Goal: Navigation & Orientation: Find specific page/section

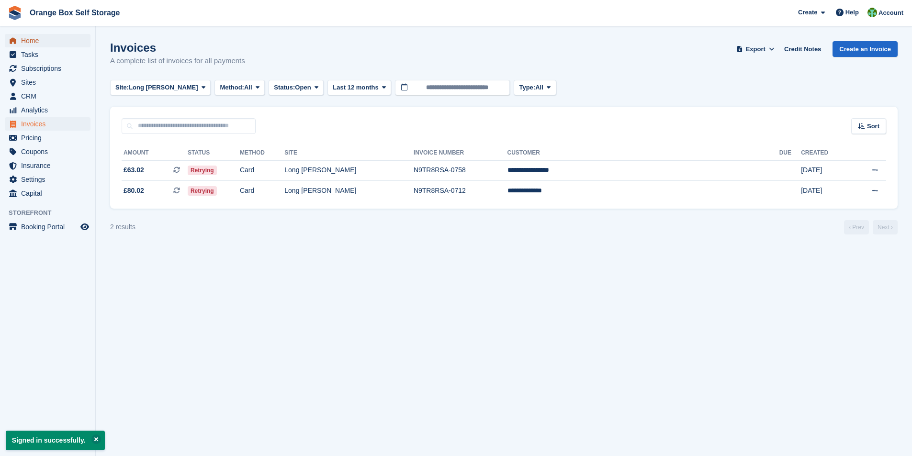
click at [30, 40] on span "Home" at bounding box center [49, 40] width 57 height 13
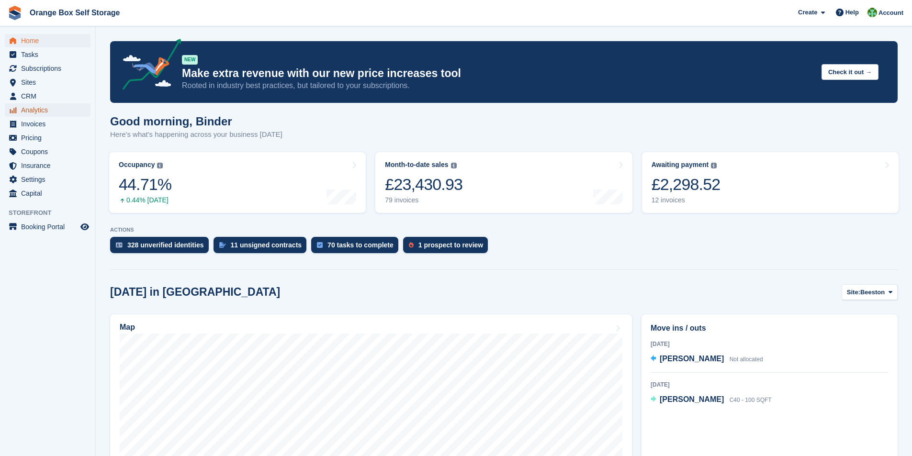
click at [33, 110] on span "Analytics" at bounding box center [49, 109] width 57 height 13
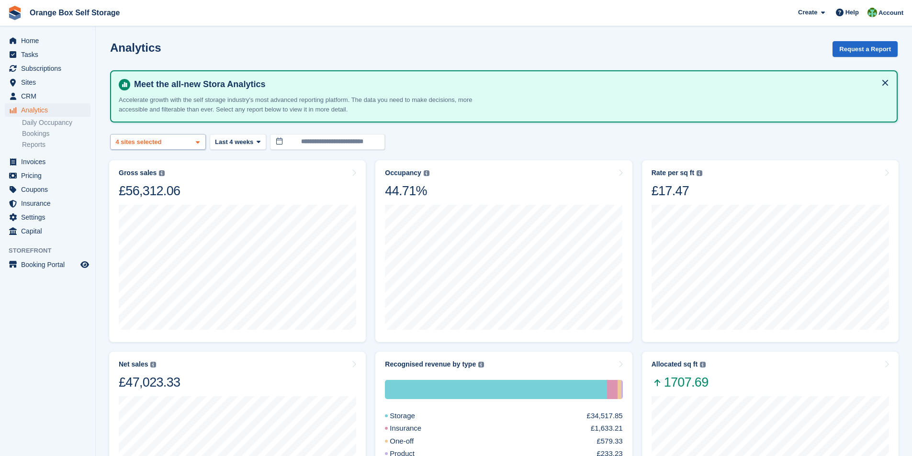
click at [199, 144] on icon at bounding box center [198, 142] width 4 height 6
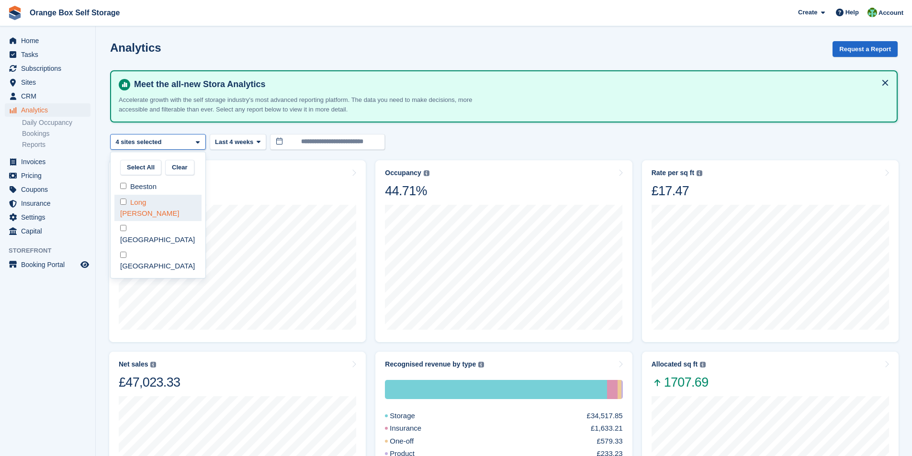
click at [142, 202] on div "Long [PERSON_NAME]" at bounding box center [157, 208] width 87 height 26
click at [138, 221] on div "Derby" at bounding box center [157, 234] width 87 height 26
click at [144, 248] on div "[GEOGRAPHIC_DATA]" at bounding box center [157, 261] width 87 height 26
select select "****"
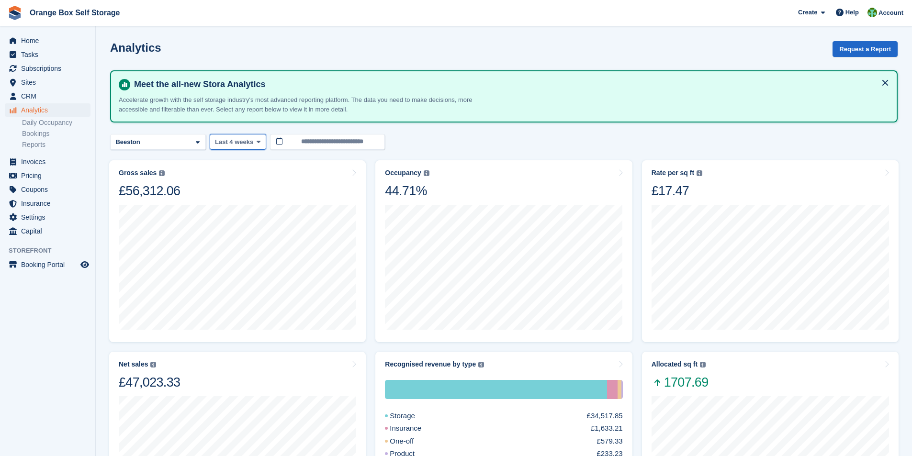
click at [257, 143] on icon at bounding box center [259, 142] width 4 height 6
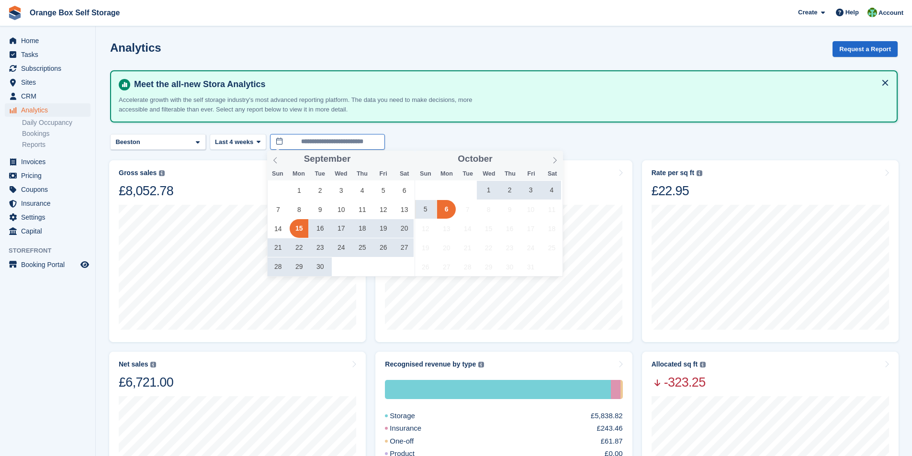
click at [288, 143] on input "**********" at bounding box center [327, 142] width 115 height 16
click at [276, 268] on span "28" at bounding box center [278, 267] width 19 height 19
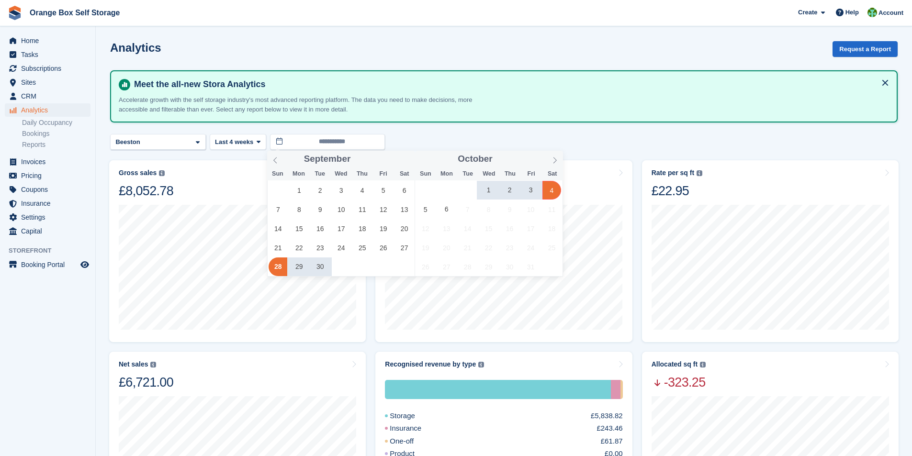
click at [552, 193] on span "4" at bounding box center [552, 190] width 19 height 19
type input "**********"
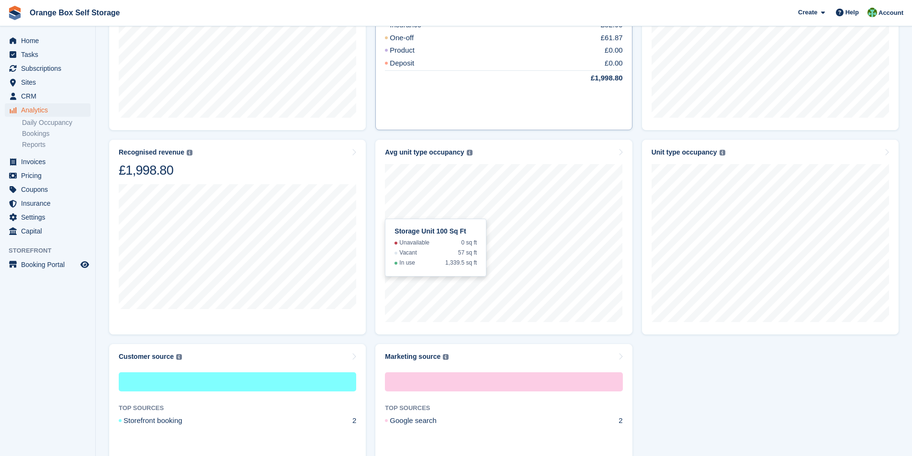
scroll to position [431, 0]
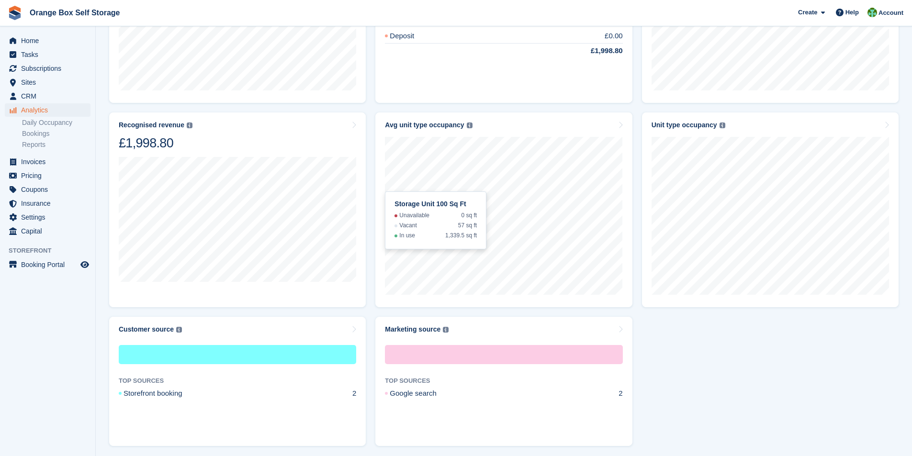
click at [729, 363] on div "Gross sales The sum of all finalised invoices, after discount and including tax…" at bounding box center [503, 88] width 799 height 726
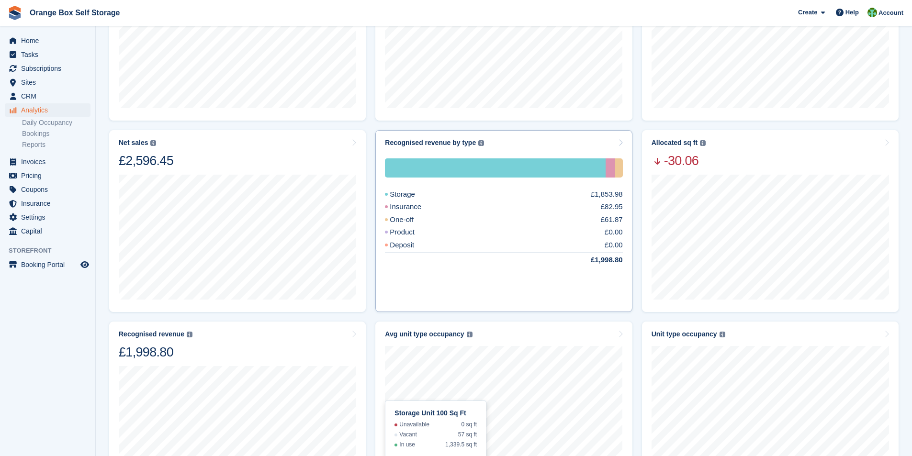
scroll to position [0, 0]
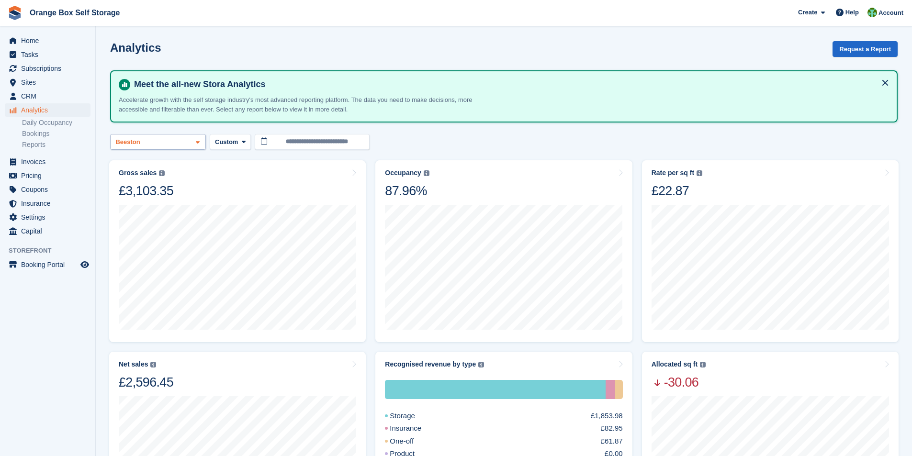
click at [190, 144] on div "Beeston" at bounding box center [158, 142] width 96 height 16
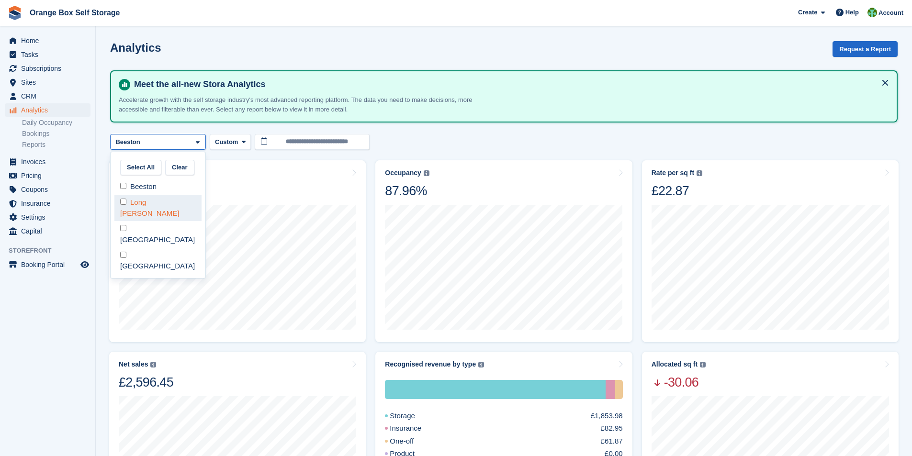
click at [127, 201] on div "Long [PERSON_NAME]" at bounding box center [157, 208] width 87 height 26
click at [128, 189] on div "Beeston" at bounding box center [157, 187] width 87 height 16
select select "****"
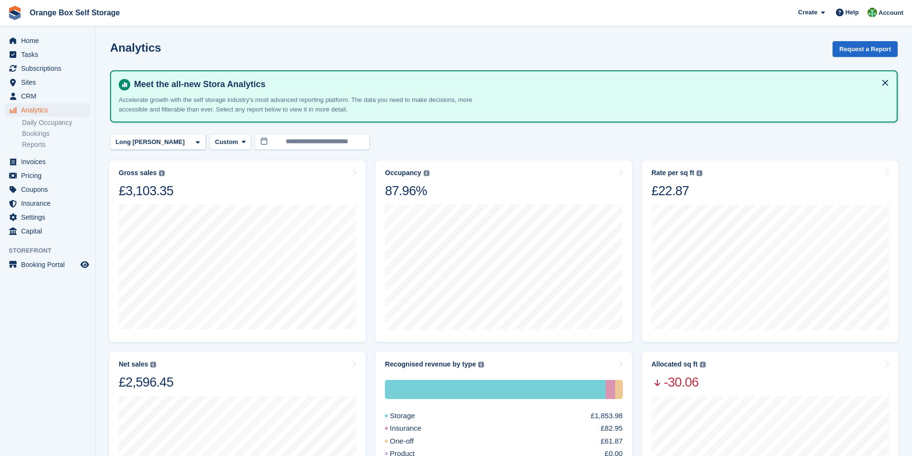
click at [460, 139] on div "**********" at bounding box center [504, 142] width 788 height 16
click at [198, 145] on icon at bounding box center [198, 142] width 4 height 6
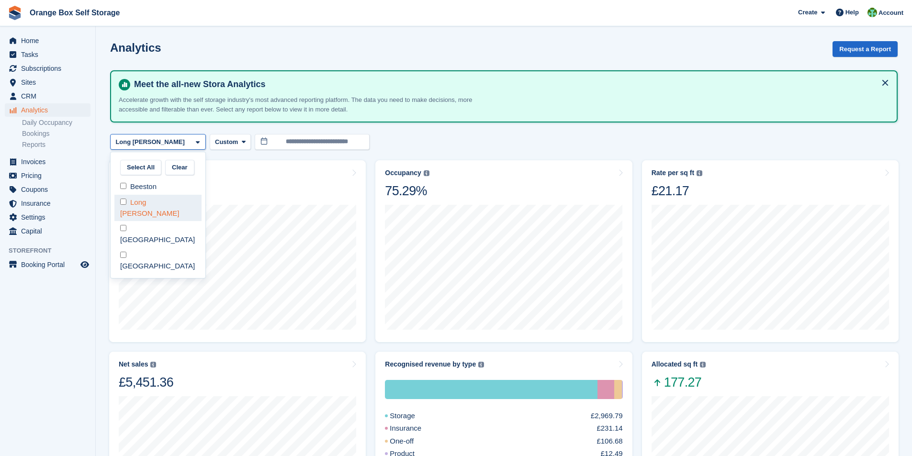
click at [156, 202] on div "Long [PERSON_NAME]" at bounding box center [157, 208] width 87 height 26
click at [156, 221] on div "[GEOGRAPHIC_DATA]" at bounding box center [157, 234] width 87 height 26
select select "****"
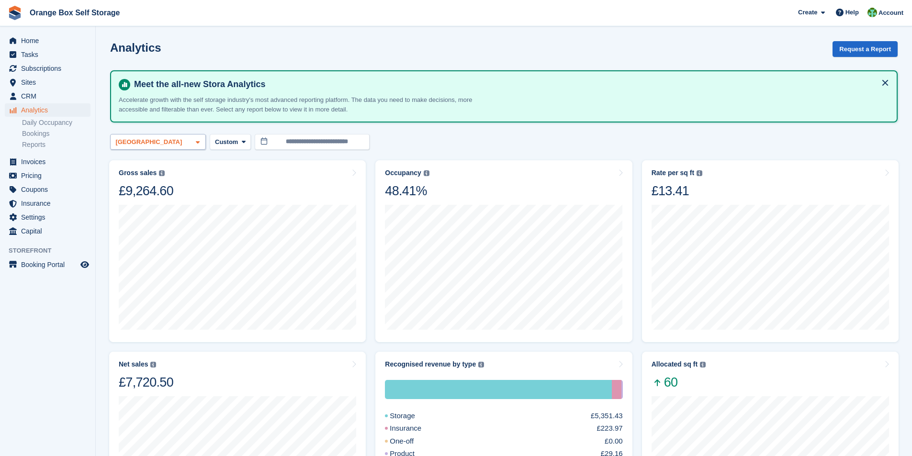
click at [194, 144] on span at bounding box center [198, 142] width 8 height 8
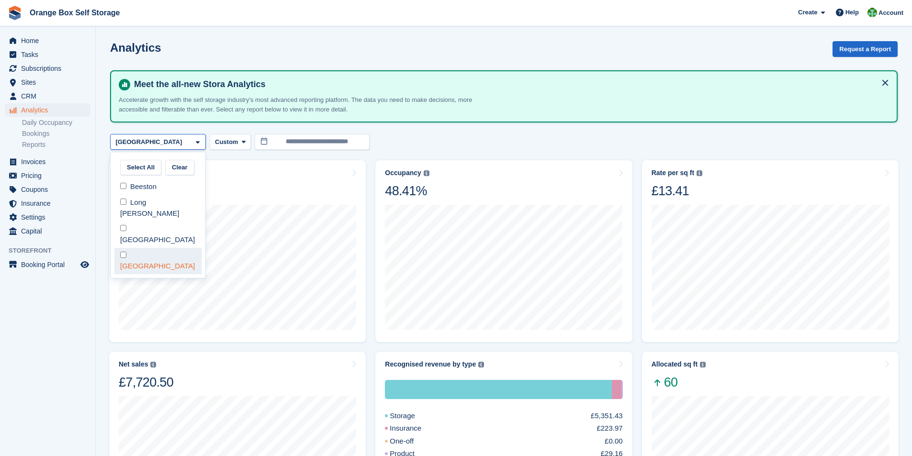
drag, startPoint x: 145, startPoint y: 217, endPoint x: 145, endPoint y: 228, distance: 11.0
click at [145, 221] on div "[GEOGRAPHIC_DATA]" at bounding box center [157, 234] width 87 height 26
click at [147, 248] on div "[GEOGRAPHIC_DATA]" at bounding box center [157, 261] width 87 height 26
select select "****"
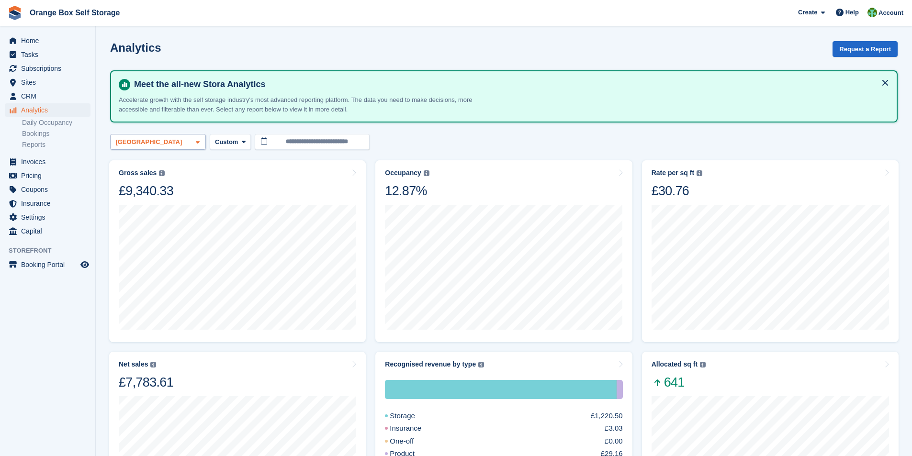
click at [198, 143] on icon at bounding box center [198, 142] width 4 height 6
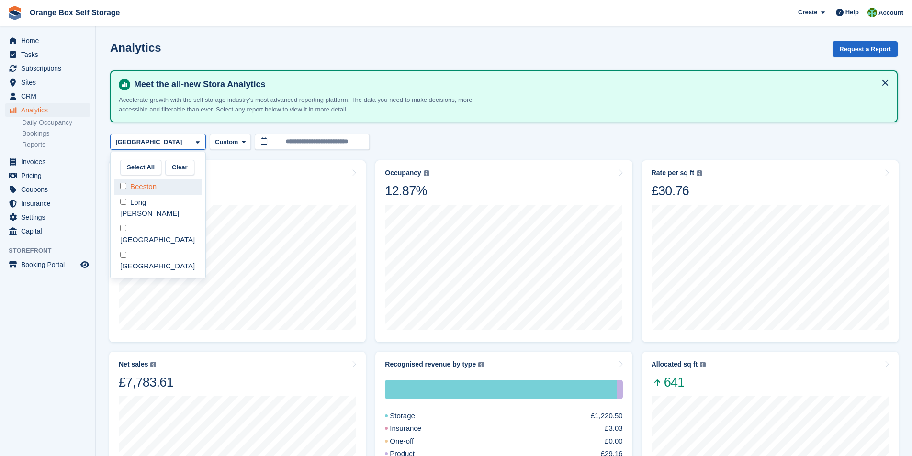
click at [126, 186] on div "Beeston" at bounding box center [157, 187] width 87 height 16
select select "****"
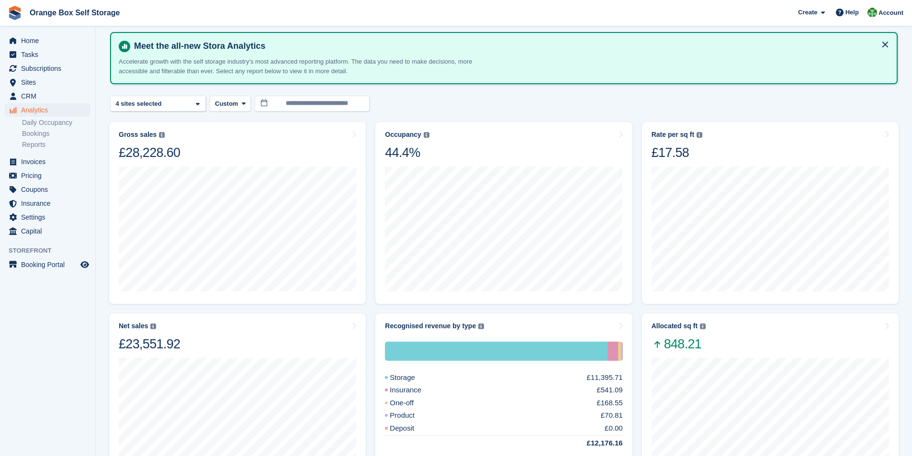
scroll to position [21, 0]
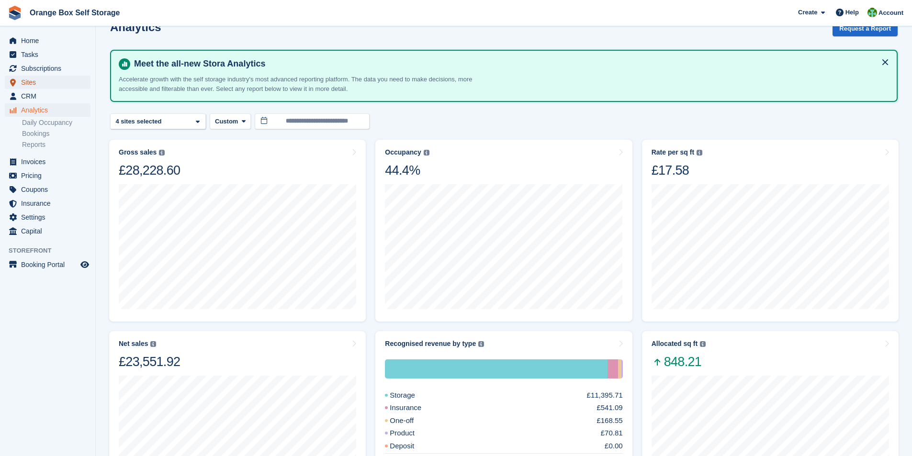
click at [34, 82] on span "Sites" at bounding box center [49, 82] width 57 height 13
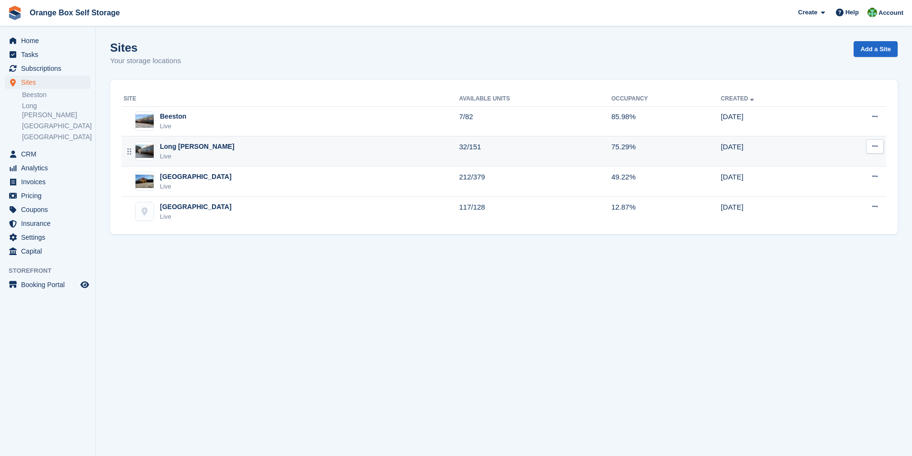
click at [176, 149] on div "Long [PERSON_NAME]" at bounding box center [197, 147] width 75 height 10
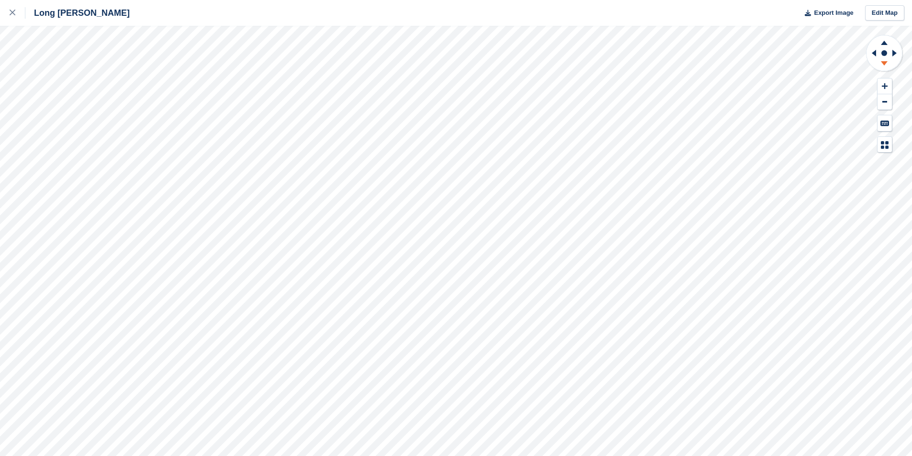
click at [885, 64] on g at bounding box center [884, 65] width 25 height 12
click at [884, 42] on icon at bounding box center [884, 43] width 7 height 4
click at [884, 61] on icon at bounding box center [884, 63] width 7 height 4
click at [873, 53] on icon at bounding box center [874, 53] width 4 height 7
click at [897, 53] on icon at bounding box center [896, 53] width 12 height 25
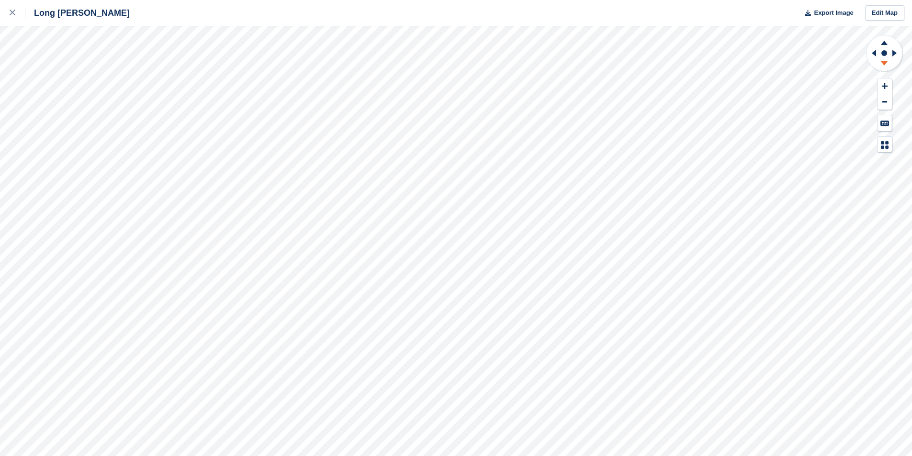
click at [884, 59] on icon at bounding box center [884, 65] width 25 height 12
click at [8, 13] on link at bounding box center [12, 13] width 25 height 26
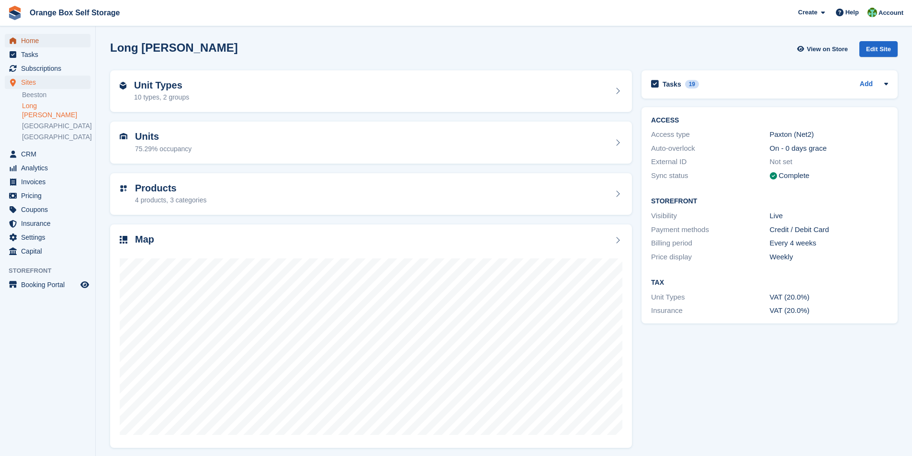
click at [28, 42] on span "Home" at bounding box center [49, 40] width 57 height 13
